Goal: Information Seeking & Learning: Learn about a topic

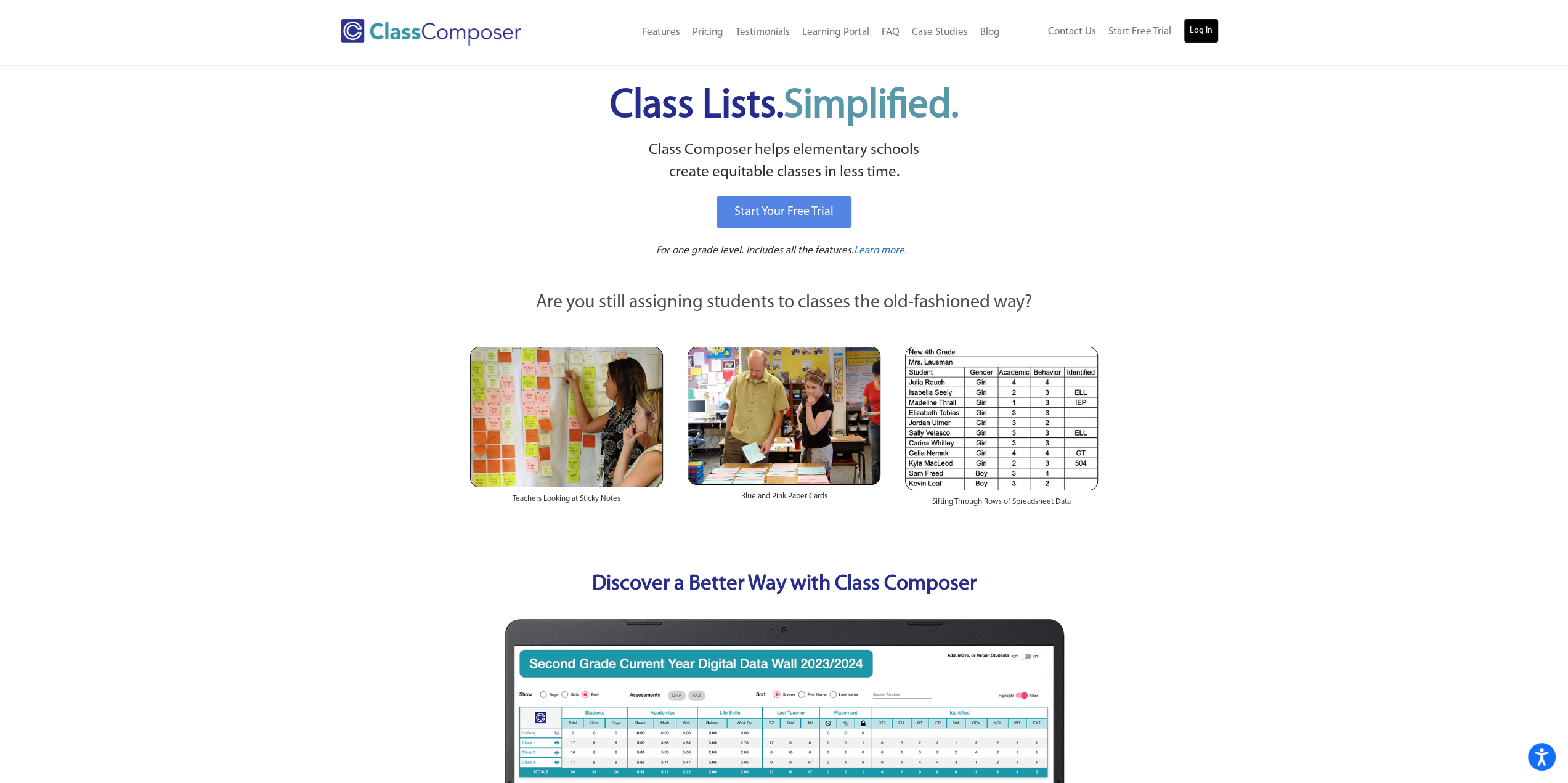
click at [1216, 28] on link "Log In" at bounding box center [1201, 31] width 35 height 25
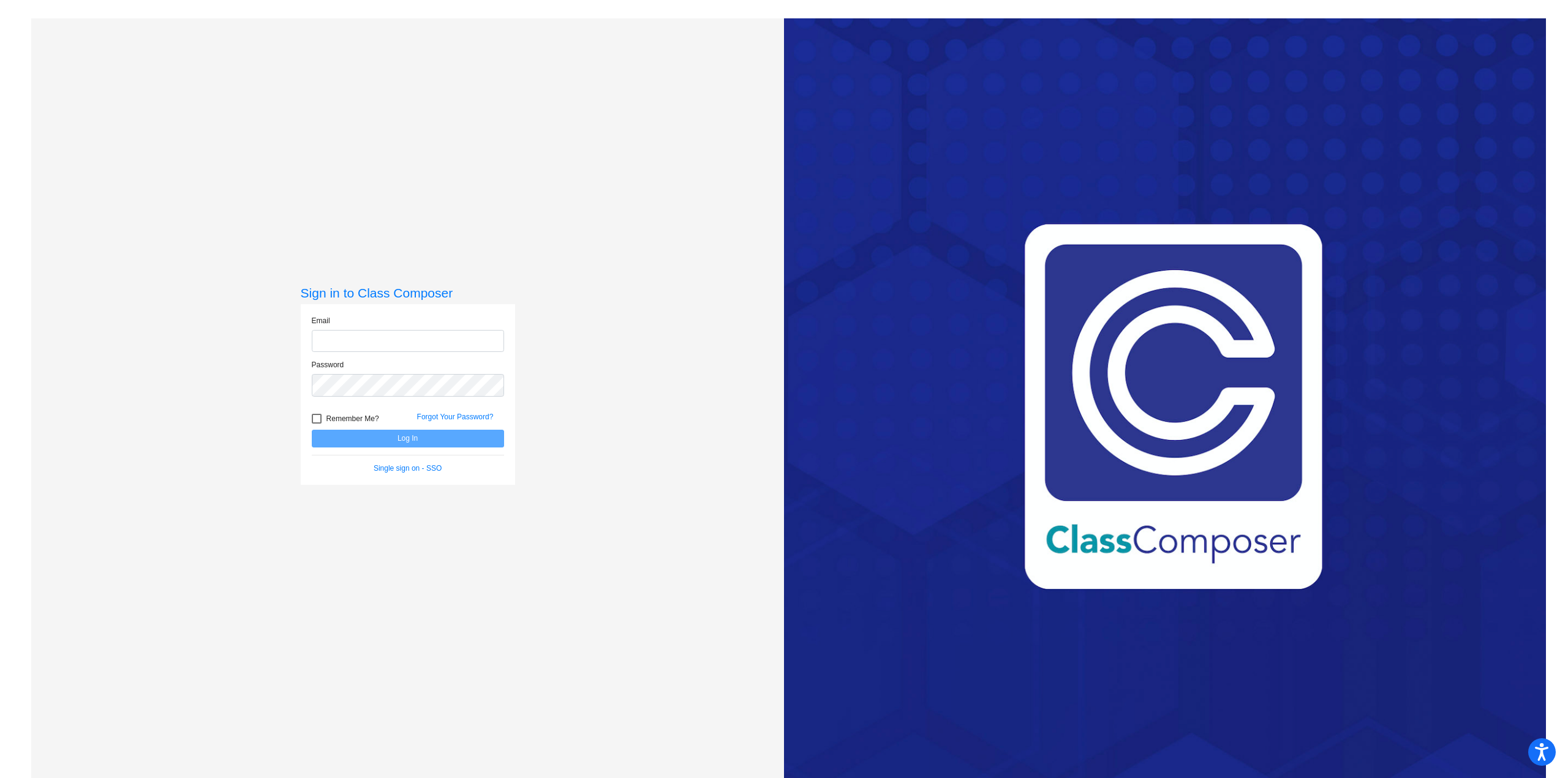
type input "wooleyc@hudson.k12.oh.us"
click at [409, 439] on button "Log In" at bounding box center [408, 439] width 192 height 18
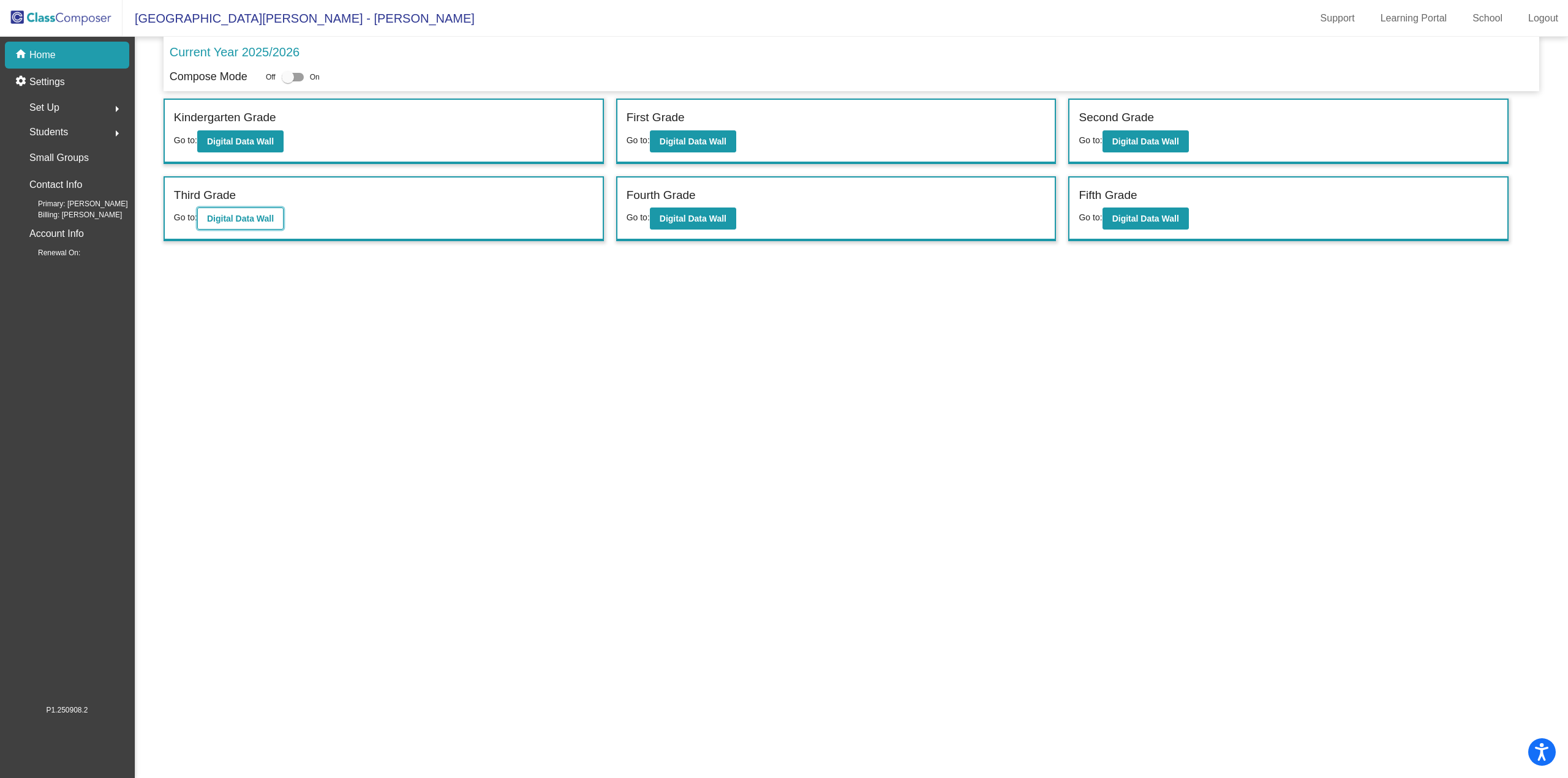
click at [243, 221] on b "Digital Data Wall" at bounding box center [241, 218] width 67 height 10
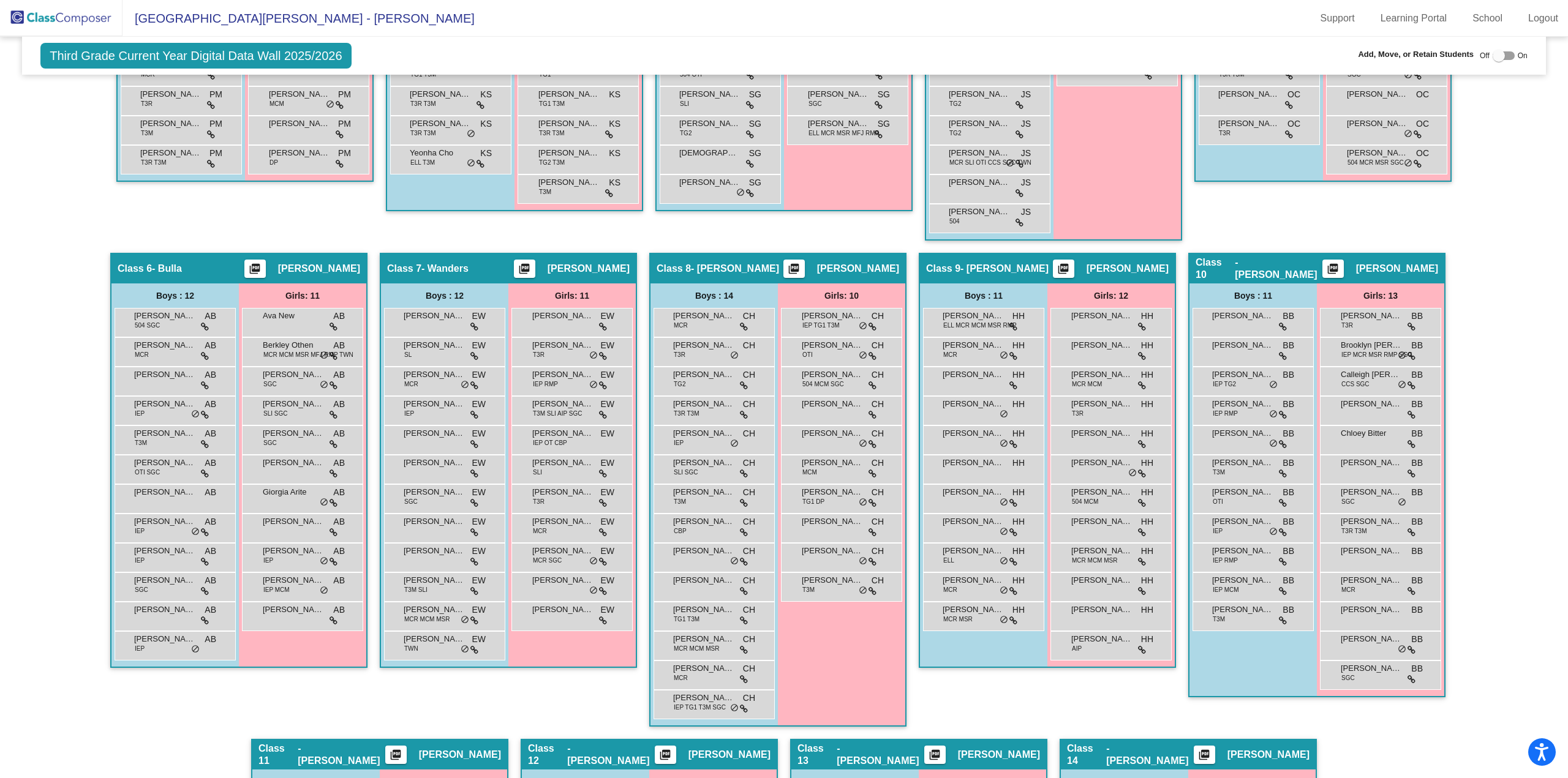
scroll to position [735, 0]
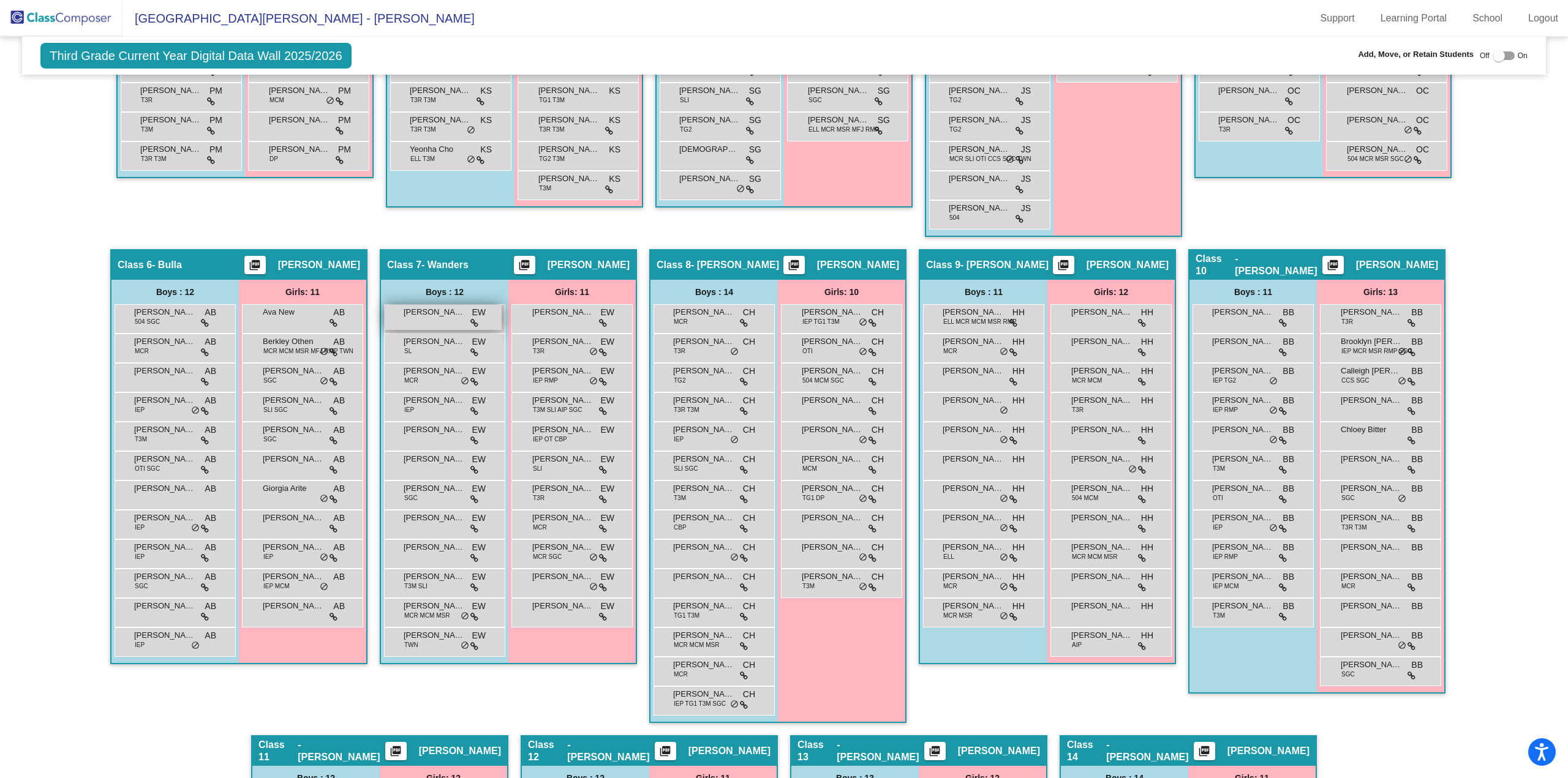
click at [425, 312] on span "Anderson Leugers" at bounding box center [434, 312] width 61 height 13
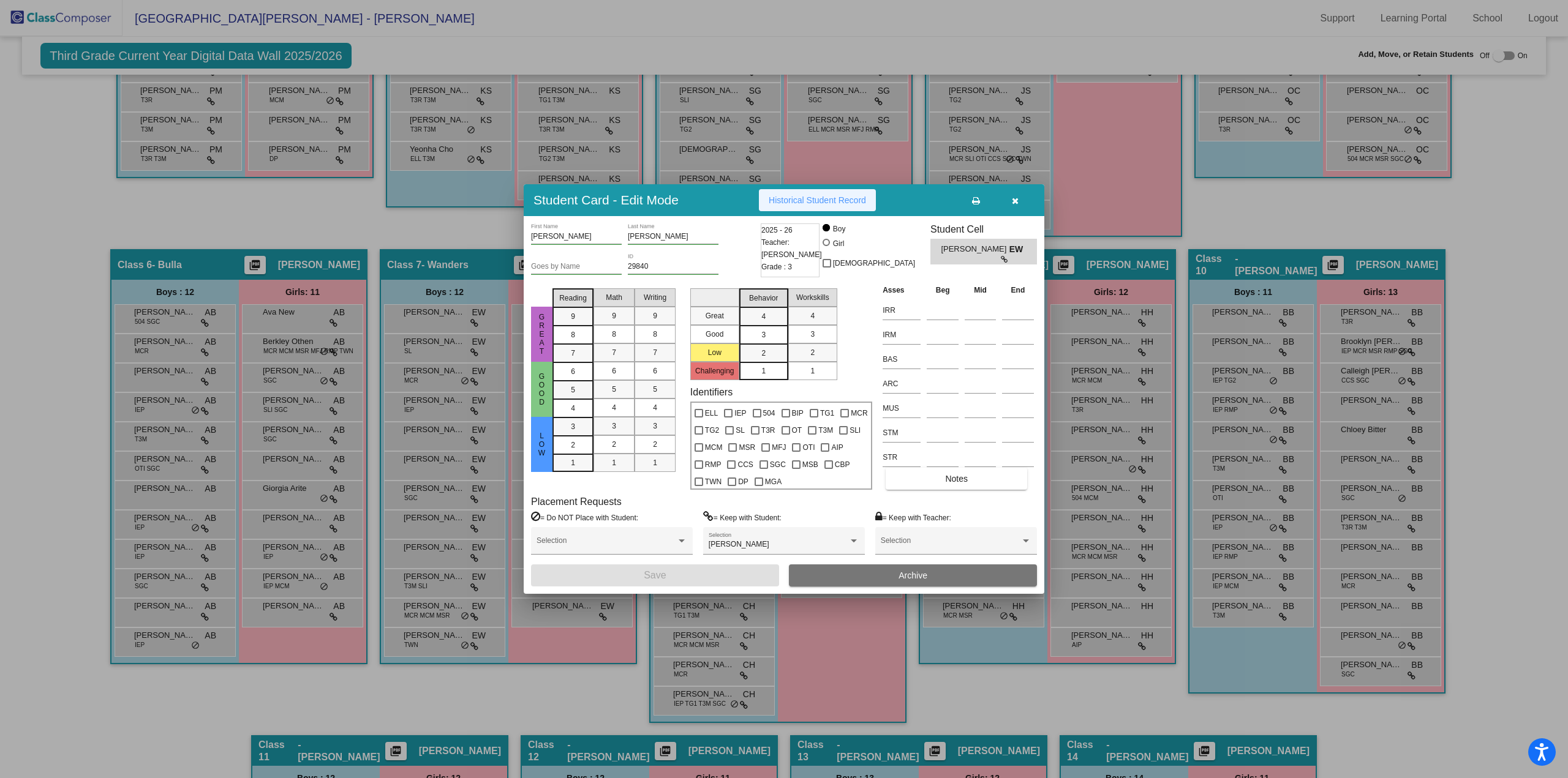
click at [788, 200] on span "Historical Student Record" at bounding box center [817, 200] width 98 height 10
click at [1018, 204] on button "button" at bounding box center [1014, 201] width 39 height 22
